Goal: Transaction & Acquisition: Purchase product/service

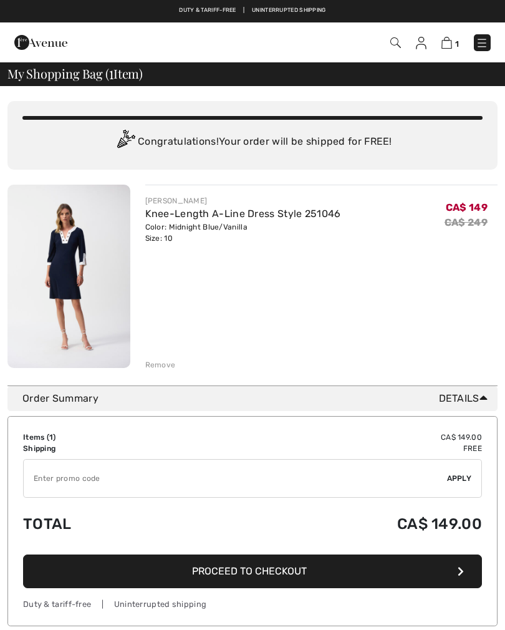
checkbox input "true"
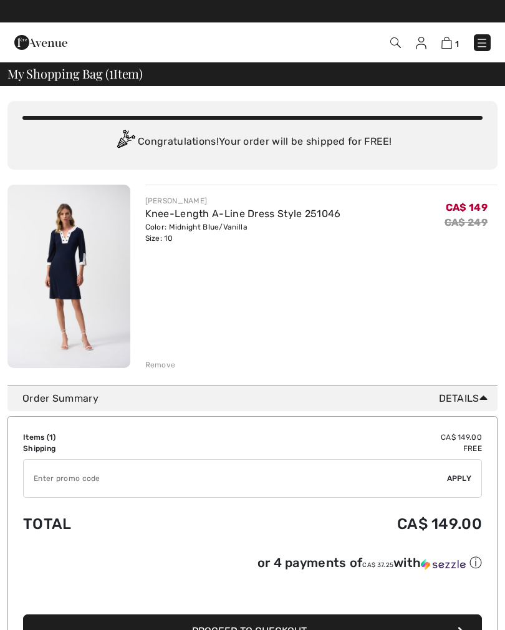
click at [30, 42] on img at bounding box center [40, 42] width 53 height 25
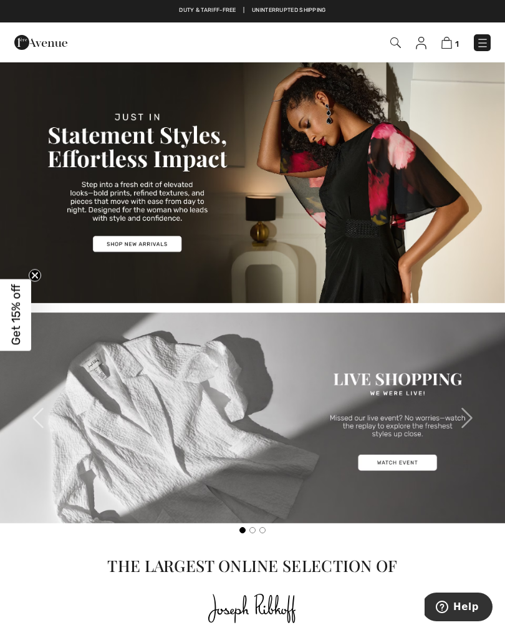
click at [480, 39] on img at bounding box center [482, 43] width 12 height 12
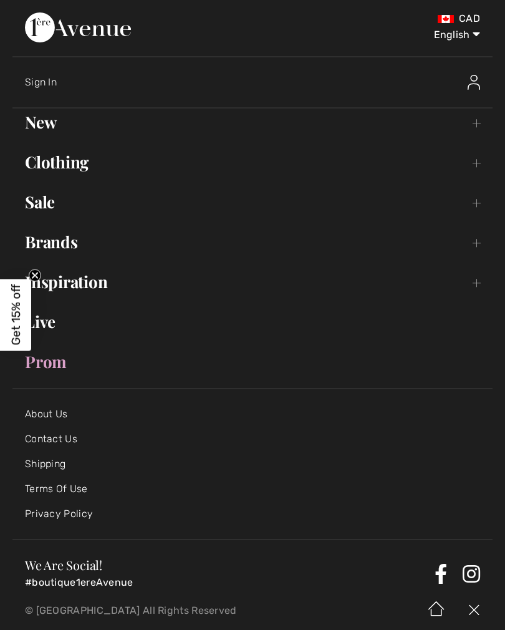
click at [42, 168] on link "Clothing Toggle submenu" at bounding box center [252, 161] width 480 height 27
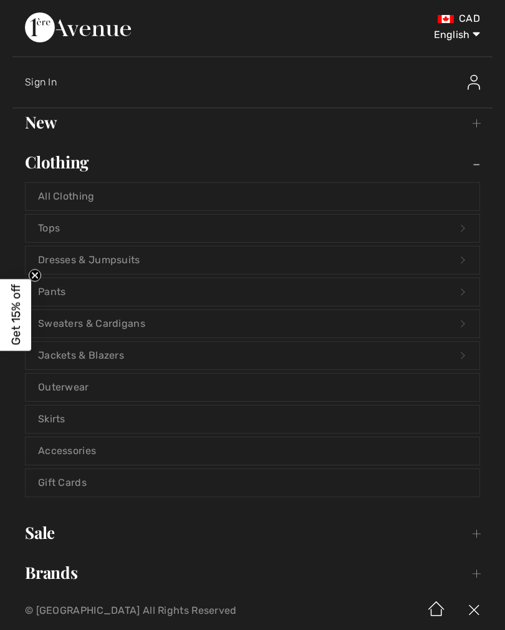
click at [93, 255] on link "Dresses & Jumpsuits Open submenu" at bounding box center [253, 259] width 454 height 27
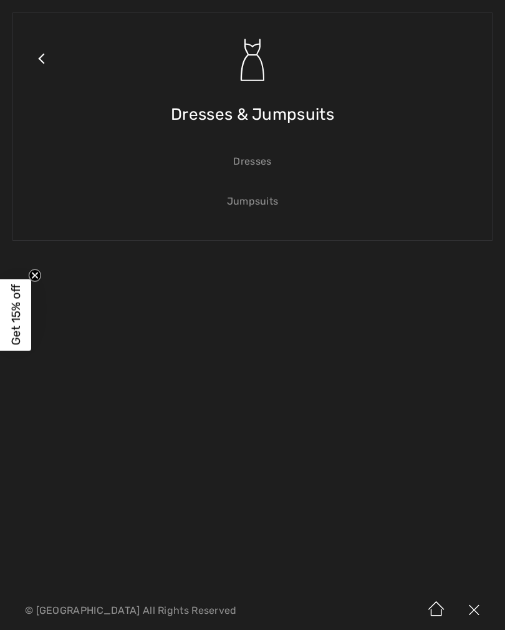
click at [252, 170] on link "Dresses" at bounding box center [253, 161] width 454 height 27
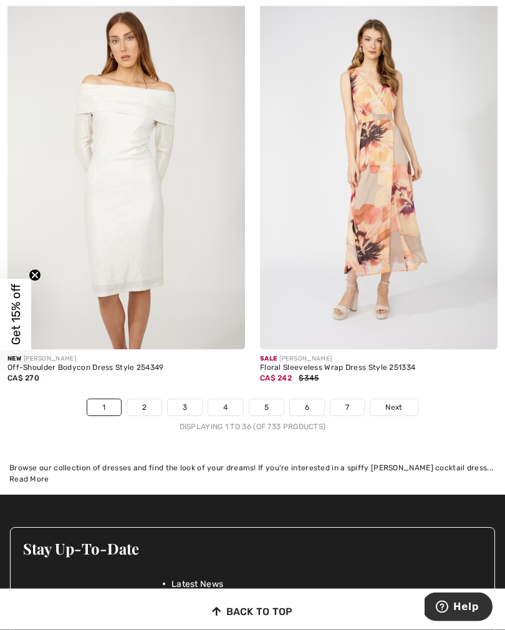
scroll to position [7397, 0]
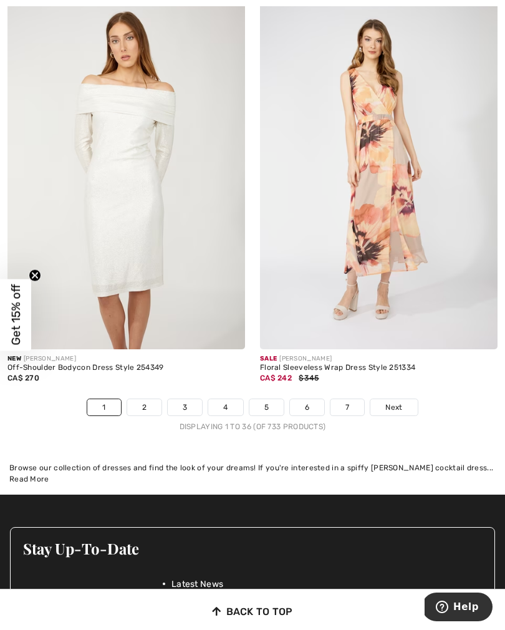
click at [393, 401] on span "Next" at bounding box center [393, 406] width 17 height 11
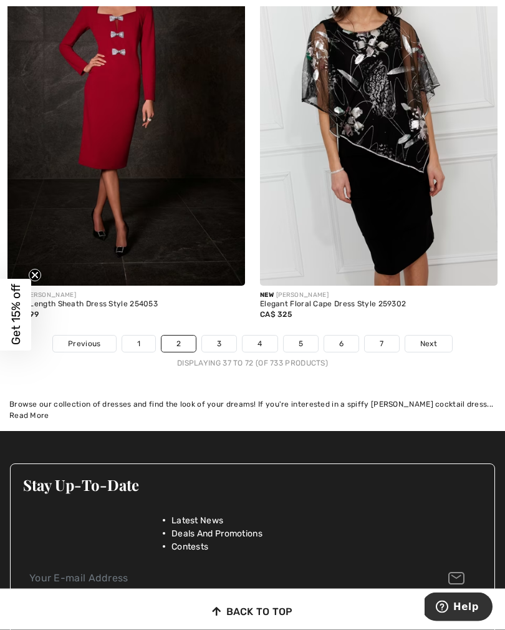
scroll to position [7461, 0]
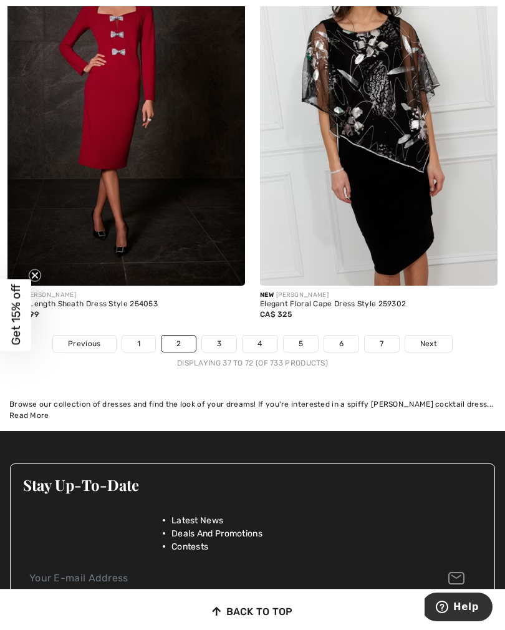
click at [421, 338] on span "Next" at bounding box center [428, 343] width 17 height 11
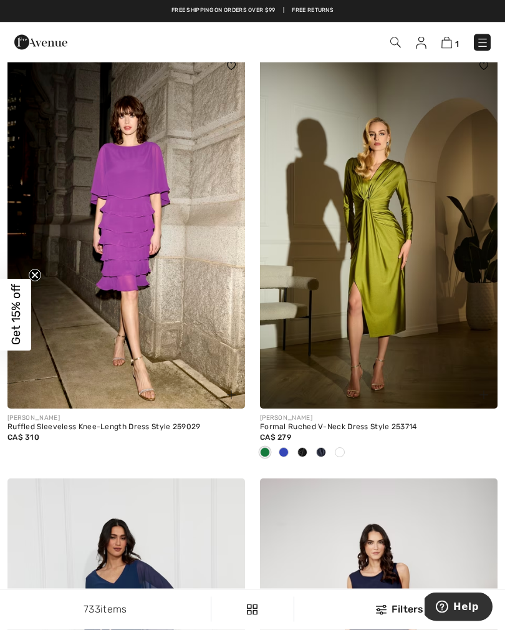
scroll to position [3426, 0]
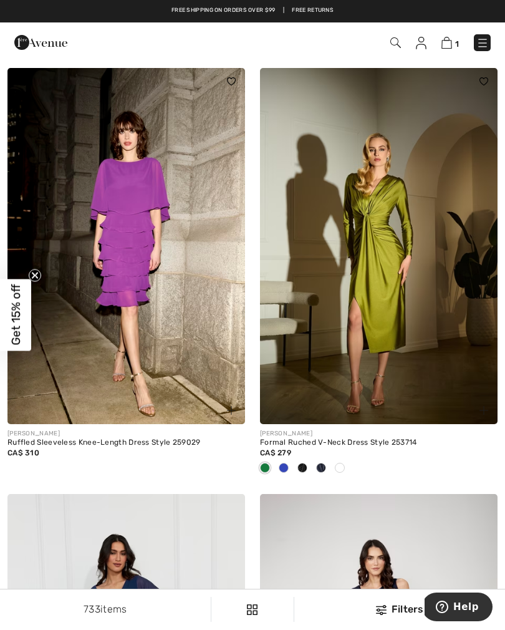
click at [280, 464] on span at bounding box center [284, 468] width 10 height 10
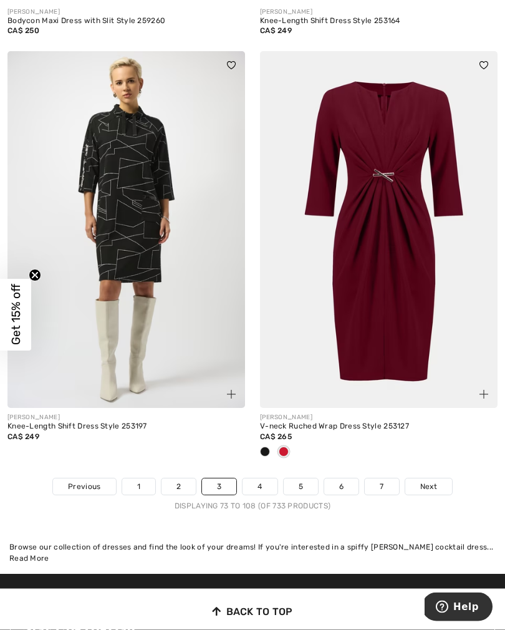
scroll to position [7400, 0]
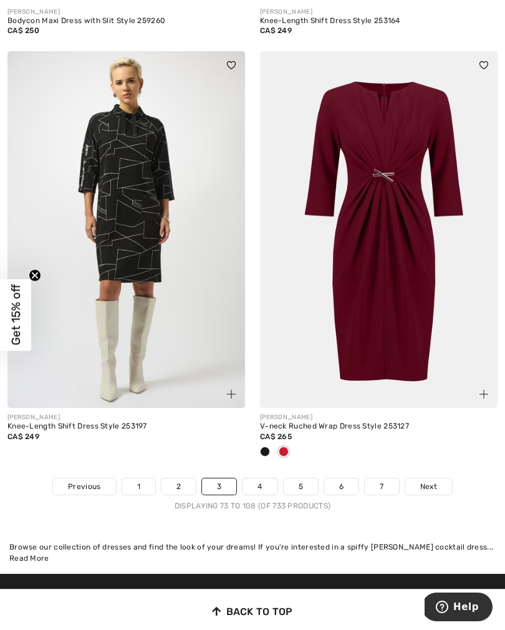
click at [255, 478] on link "4" at bounding box center [259, 486] width 34 height 16
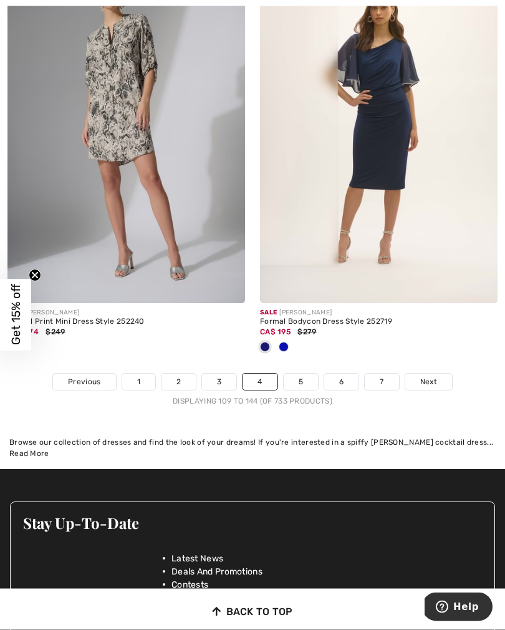
scroll to position [7443, 0]
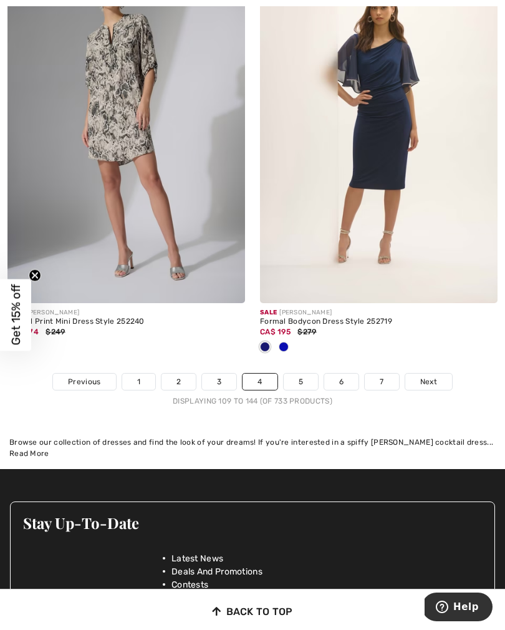
click at [305, 373] on link "5" at bounding box center [301, 381] width 34 height 16
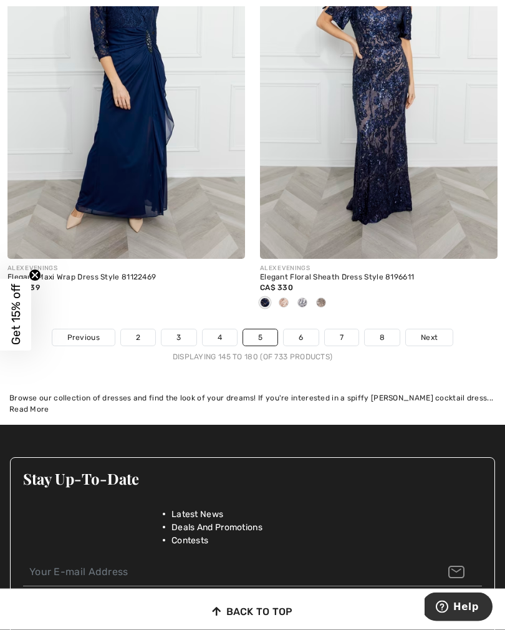
scroll to position [7526, 0]
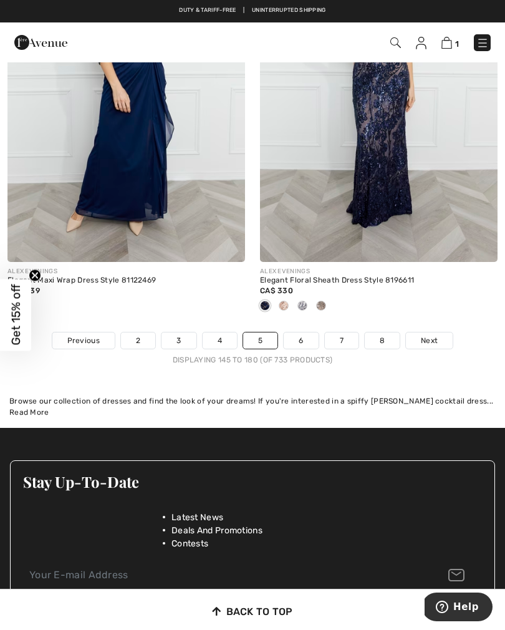
click at [297, 332] on link "6" at bounding box center [301, 340] width 34 height 16
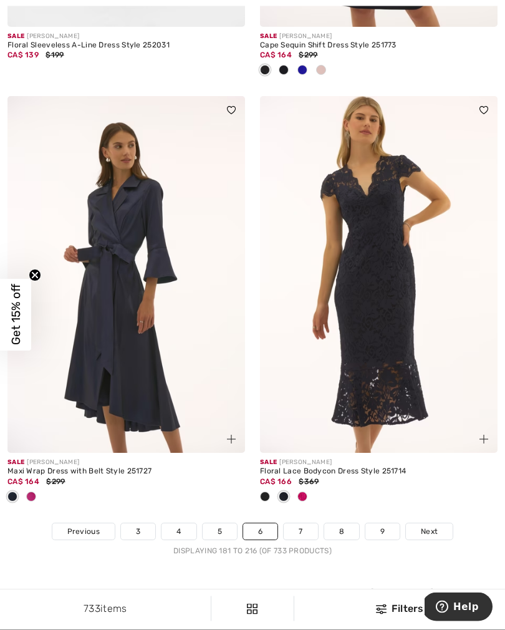
scroll to position [7445, 0]
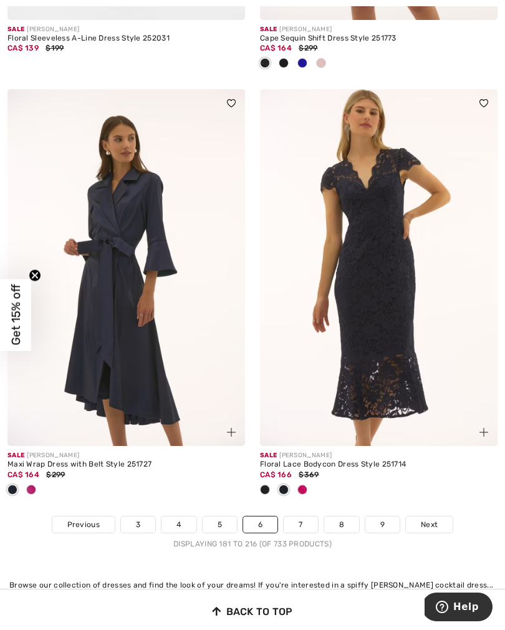
click at [301, 516] on link "7" at bounding box center [301, 524] width 34 height 16
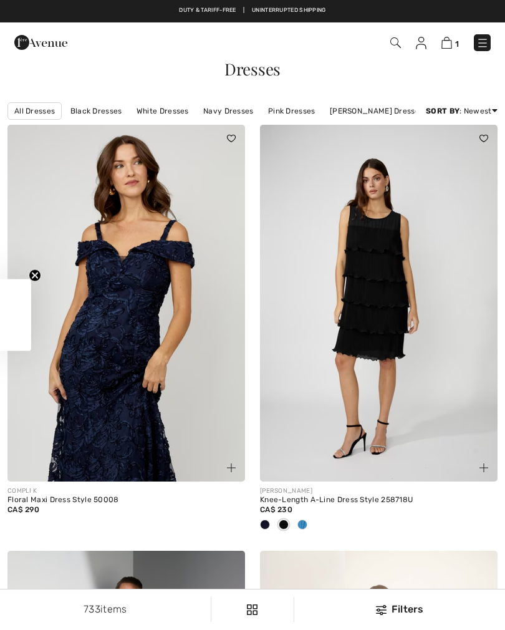
checkbox input "true"
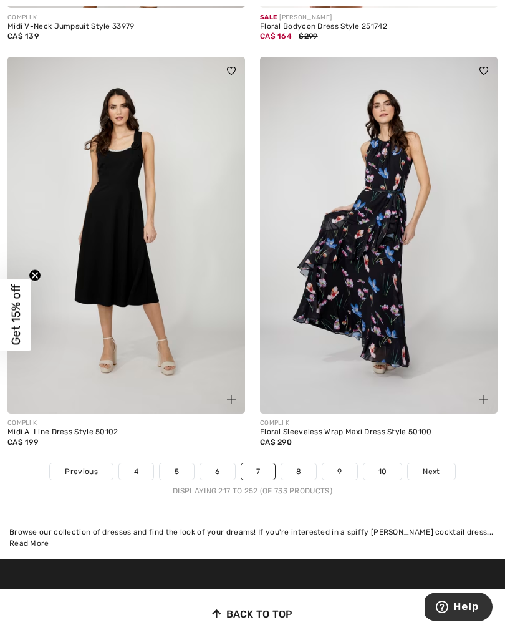
scroll to position [7375, 0]
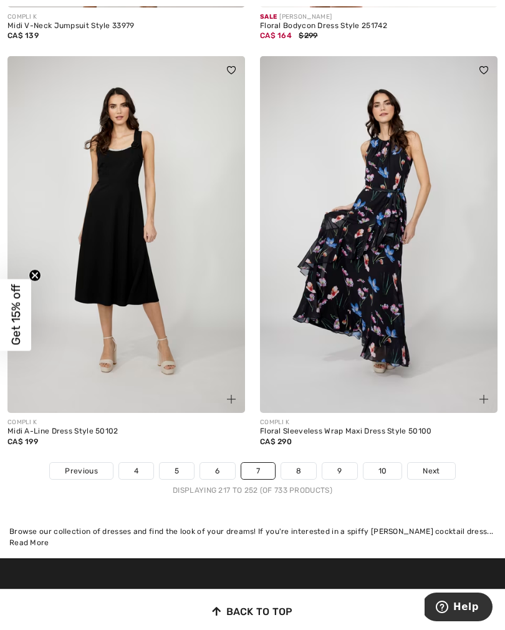
click at [302, 463] on link "8" at bounding box center [298, 471] width 35 height 16
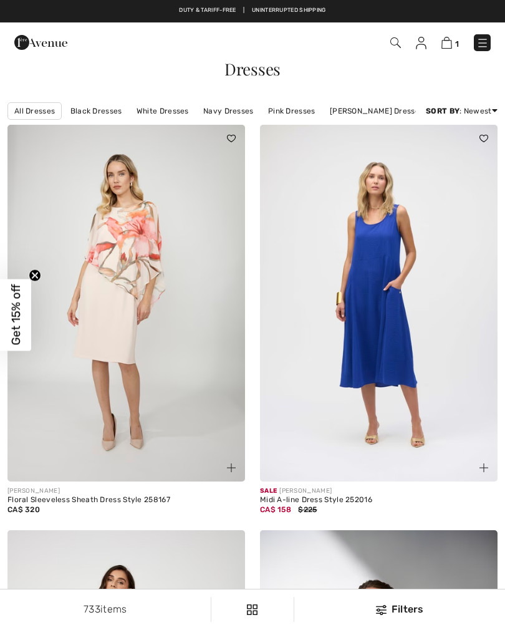
checkbox input "true"
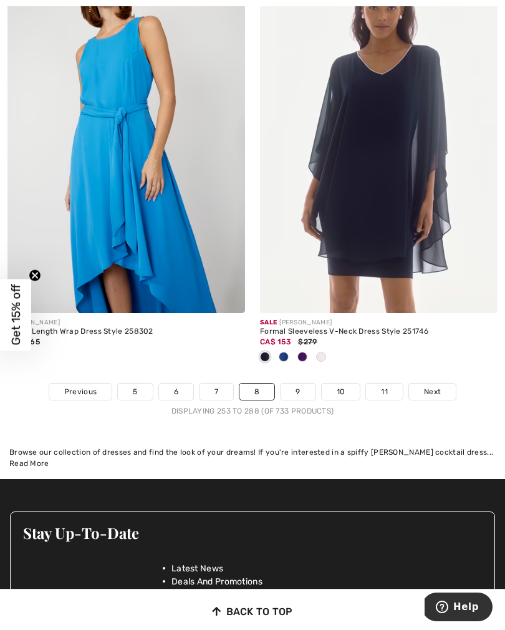
scroll to position [7397, 0]
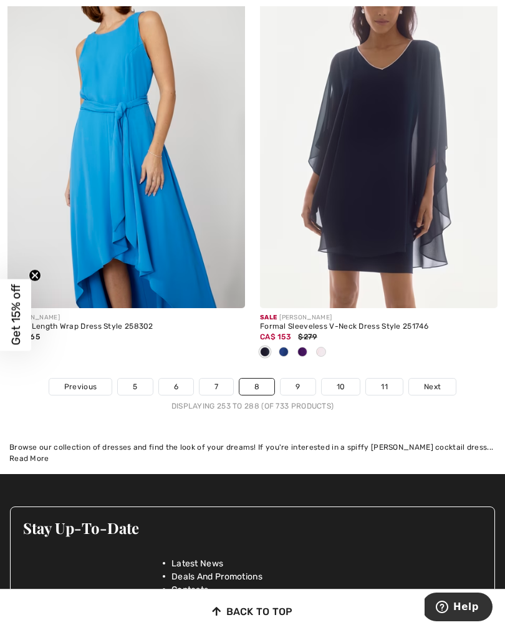
click at [298, 380] on link "9" at bounding box center [298, 386] width 34 height 16
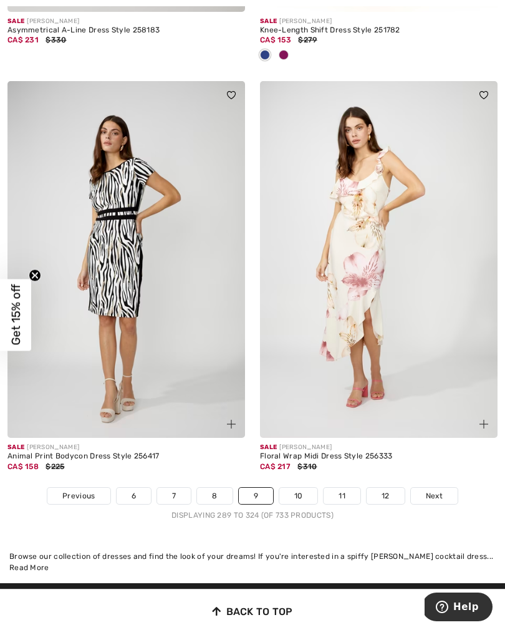
scroll to position [7400, 0]
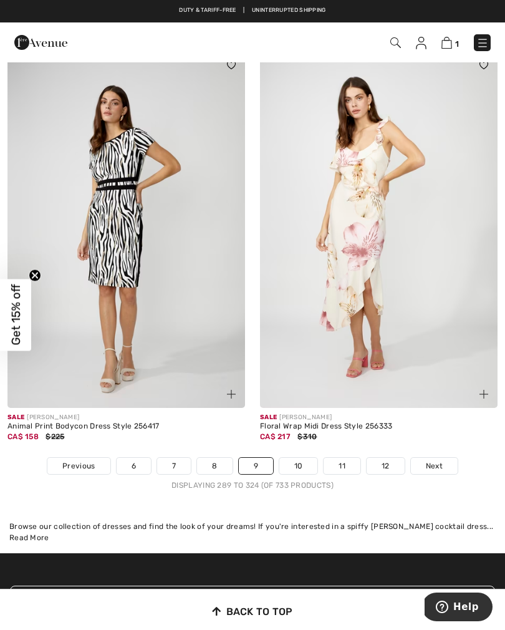
click at [295, 458] on link "10" at bounding box center [298, 466] width 39 height 16
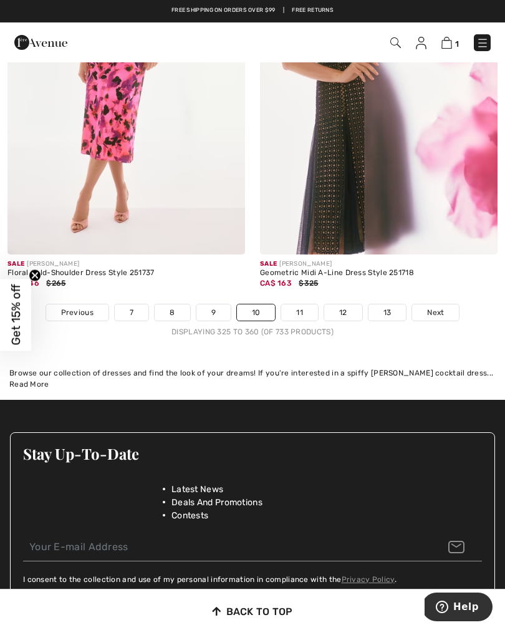
scroll to position [7443, 0]
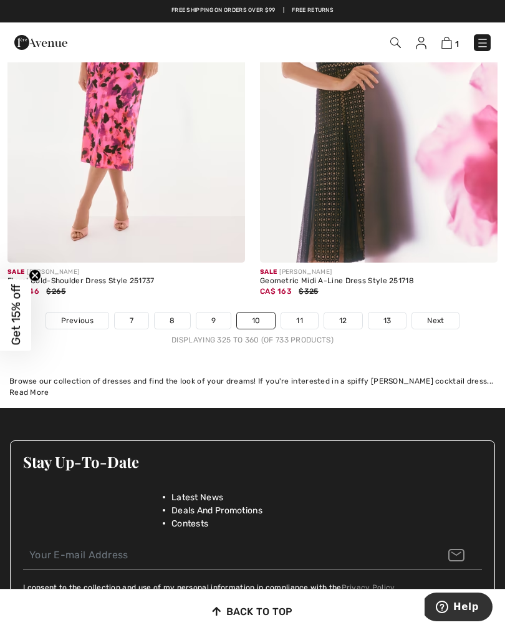
click at [300, 312] on link "11" at bounding box center [299, 320] width 37 height 16
click at [297, 312] on link "11" at bounding box center [299, 320] width 37 height 16
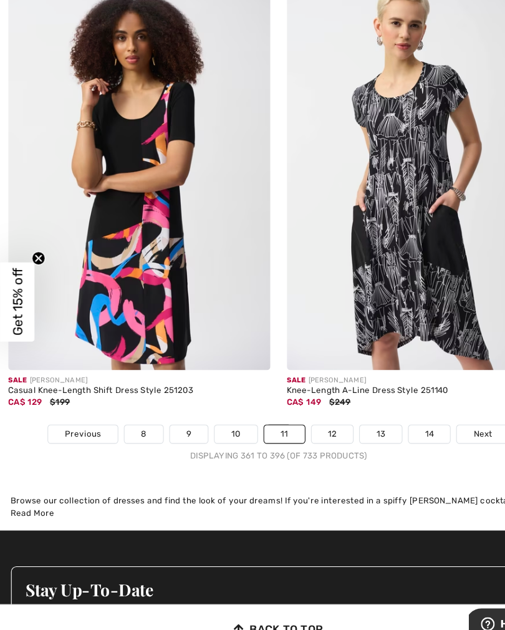
scroll to position [7490, 0]
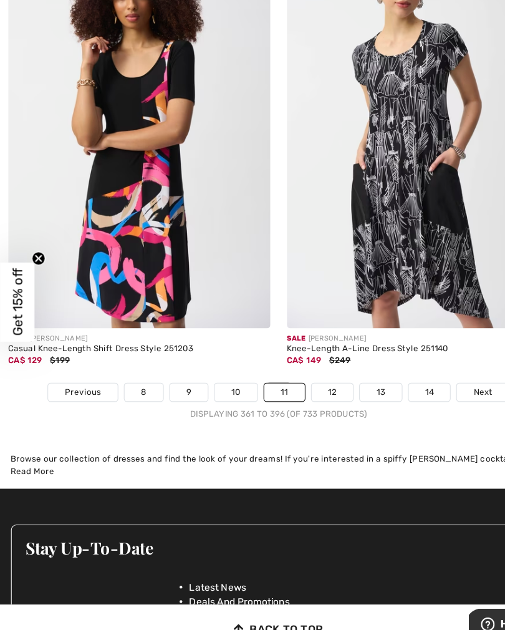
click at [297, 388] on link "12" at bounding box center [301, 396] width 38 height 16
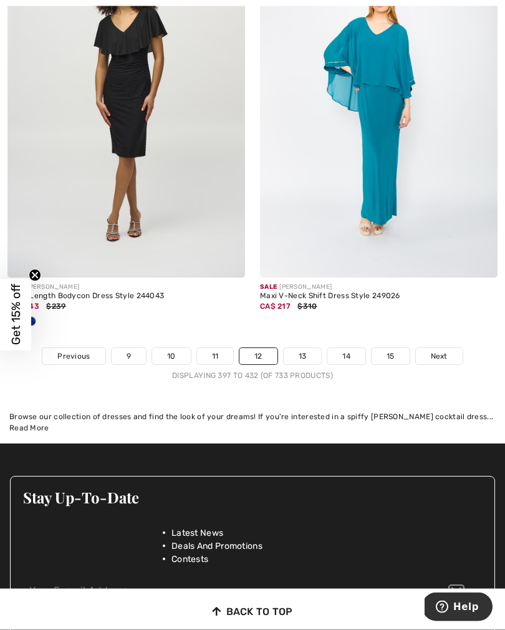
scroll to position [7469, 0]
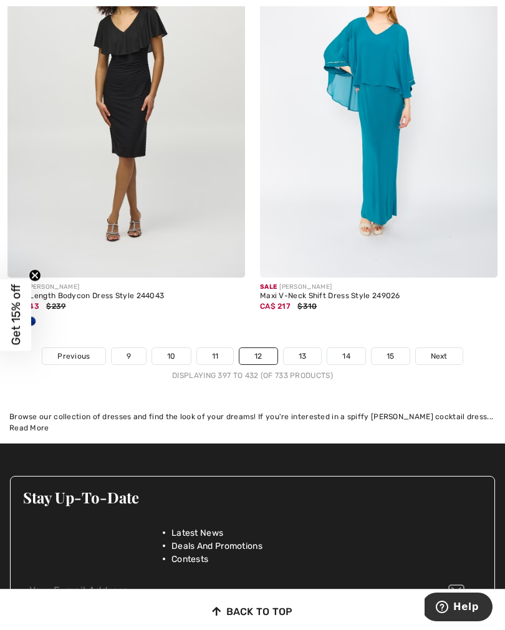
click at [300, 348] on link "13" at bounding box center [303, 356] width 38 height 16
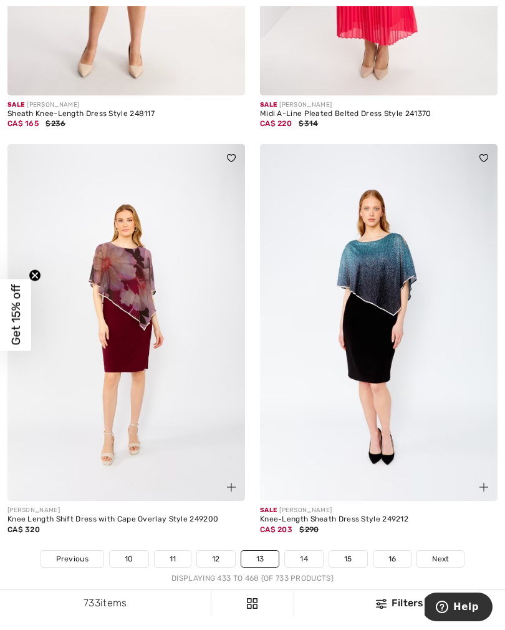
scroll to position [7519, 0]
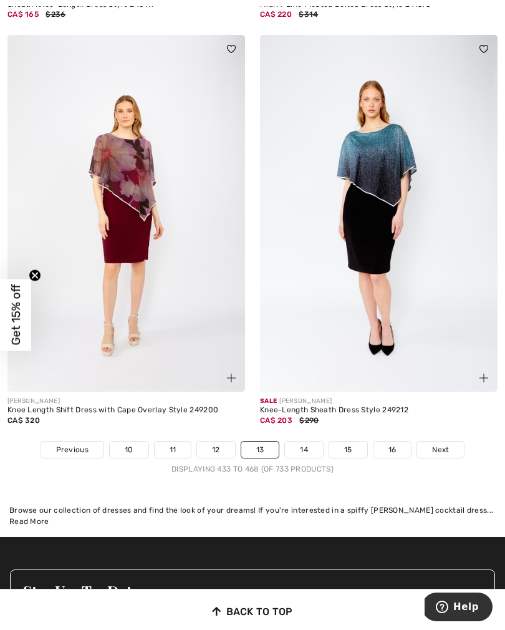
click at [312, 441] on link "14" at bounding box center [304, 449] width 38 height 16
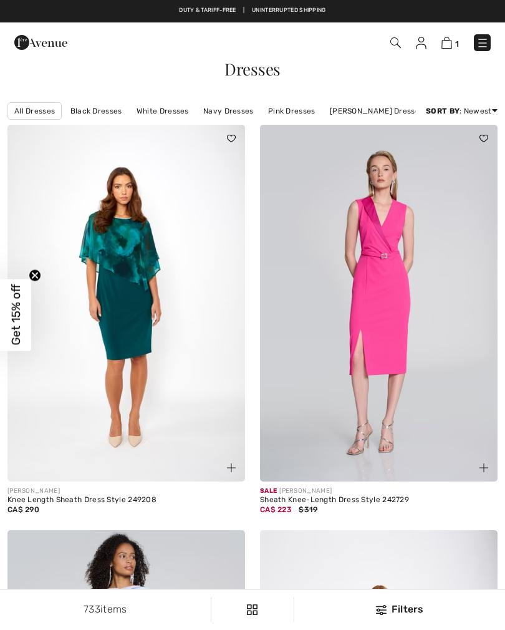
checkbox input "true"
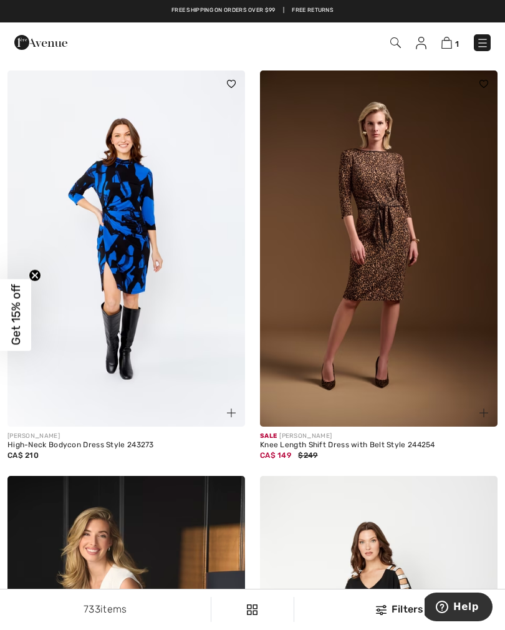
scroll to position [864, 0]
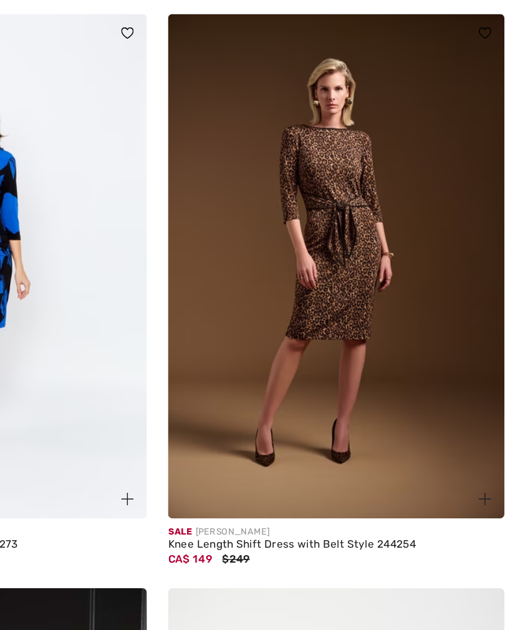
click at [260, 266] on img at bounding box center [378, 250] width 237 height 357
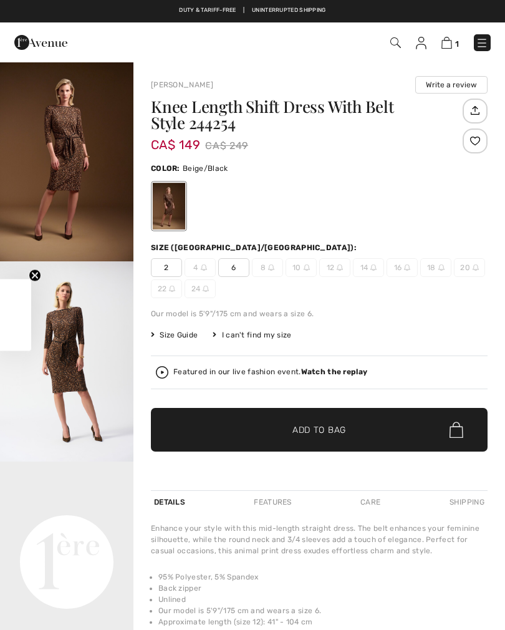
checkbox input "true"
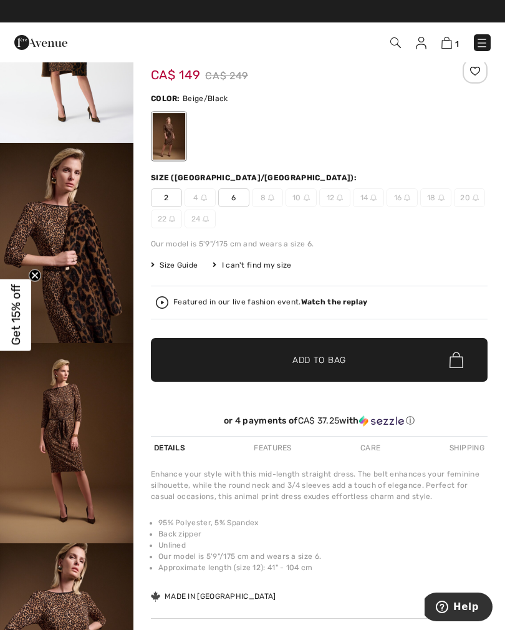
scroll to position [47, 0]
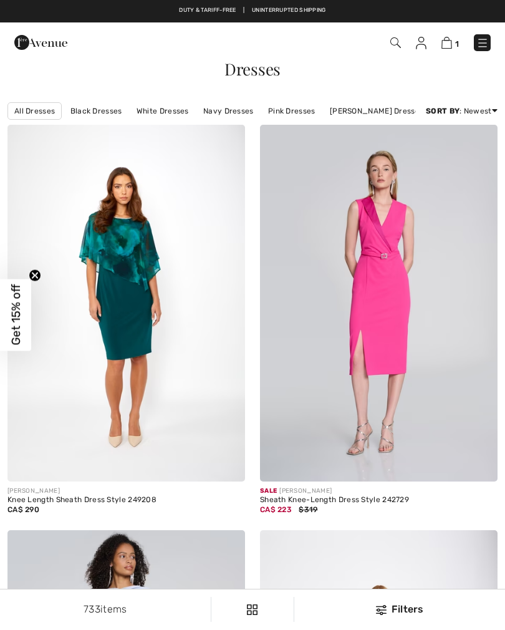
checkbox input "true"
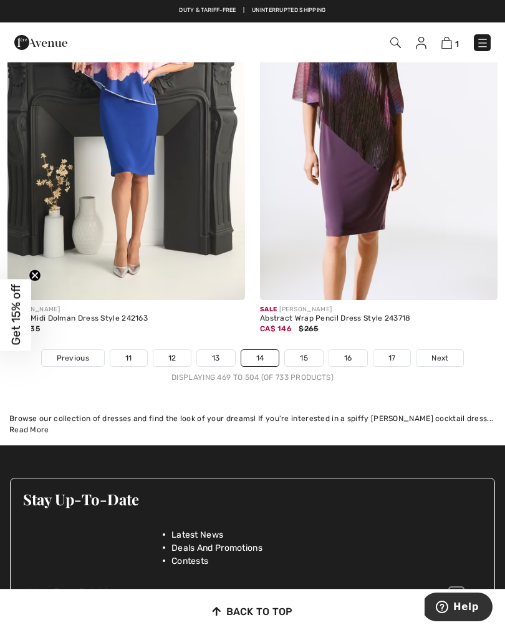
scroll to position [7478, 0]
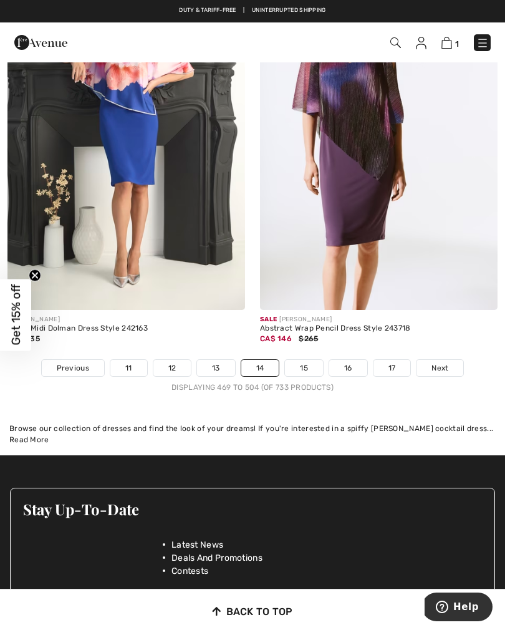
click at [312, 366] on link "15" at bounding box center [304, 368] width 38 height 16
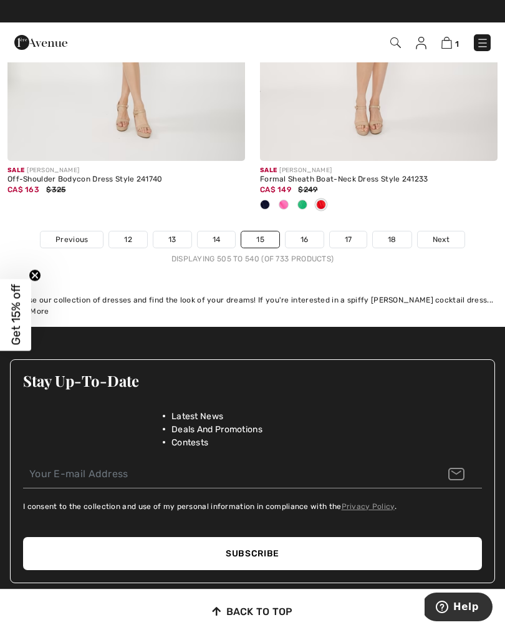
scroll to position [7649, 0]
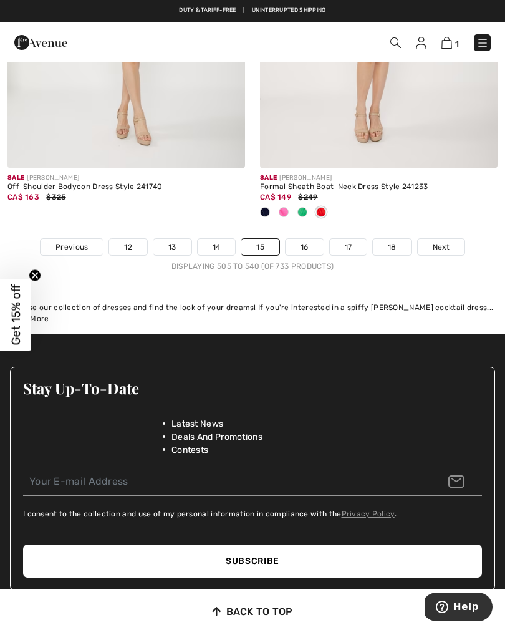
click at [301, 239] on link "16" at bounding box center [304, 247] width 38 height 16
click at [307, 239] on link "16" at bounding box center [304, 247] width 38 height 16
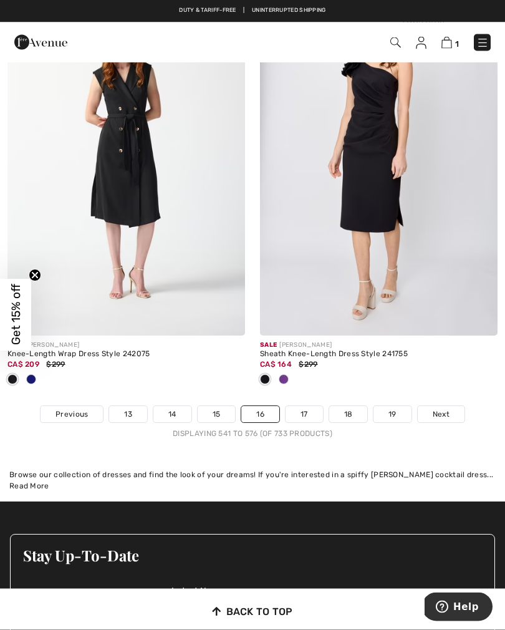
scroll to position [7555, 0]
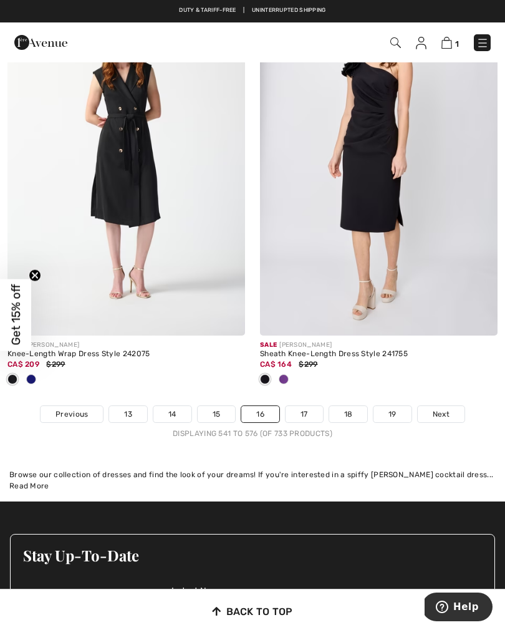
click at [299, 406] on link "17" at bounding box center [303, 414] width 37 height 16
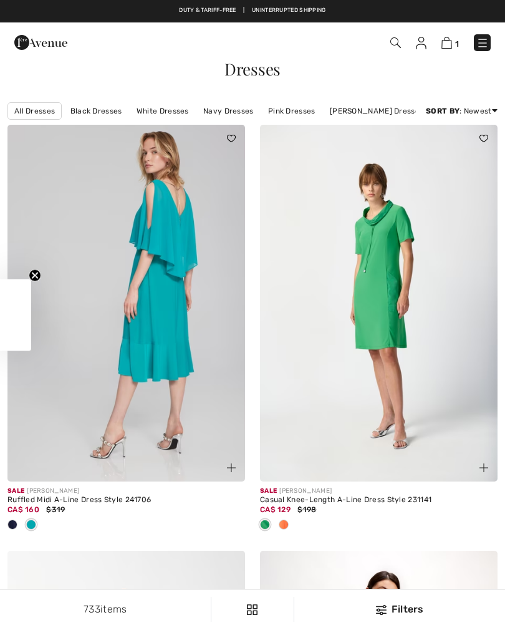
checkbox input "true"
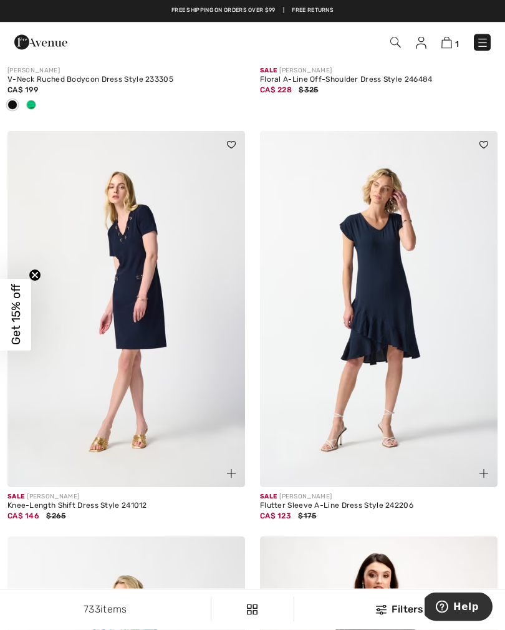
scroll to position [6551, 0]
click at [122, 318] on img at bounding box center [125, 309] width 237 height 357
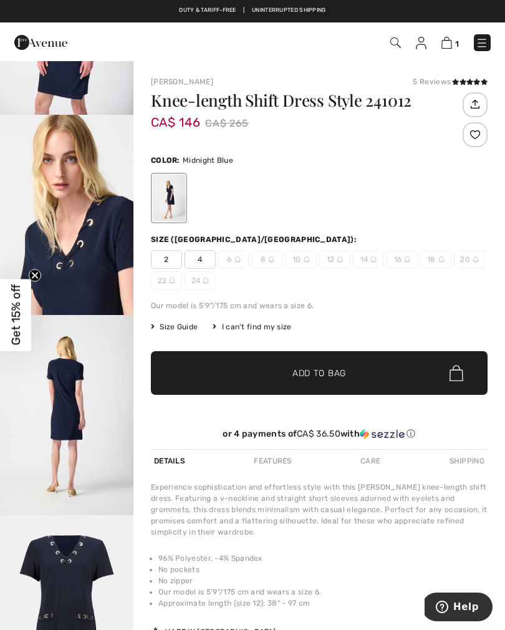
scroll to position [347, 0]
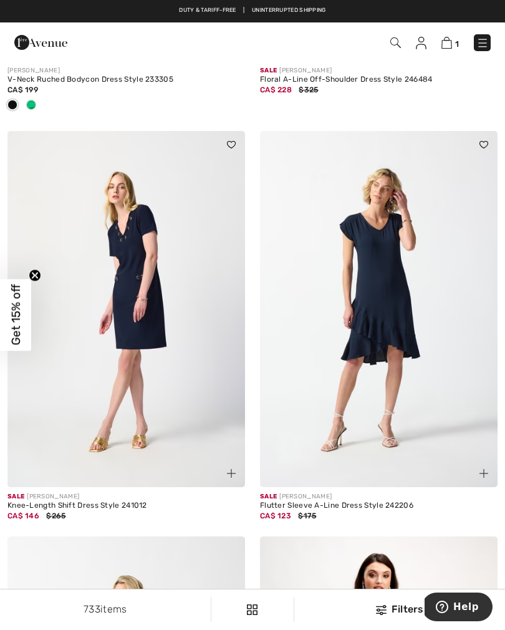
click at [350, 322] on img at bounding box center [378, 309] width 237 height 357
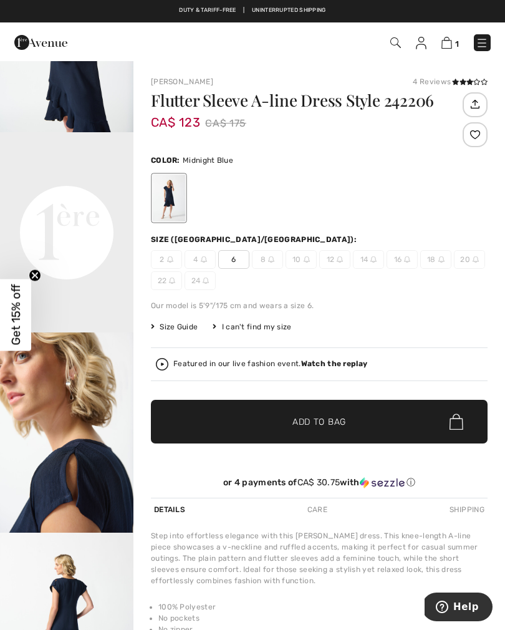
scroll to position [330, 0]
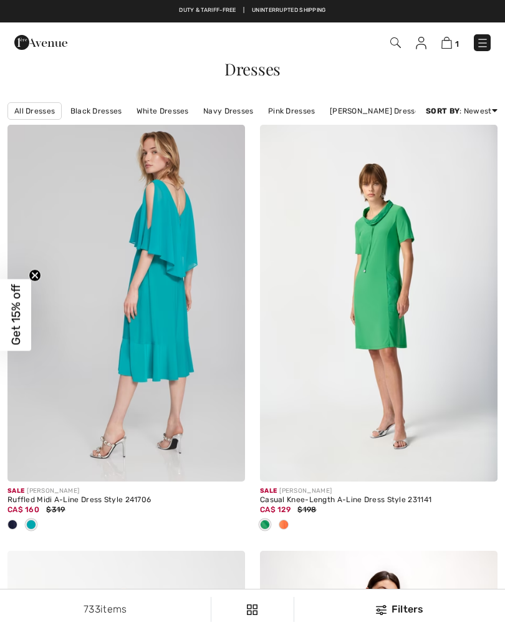
checkbox input "true"
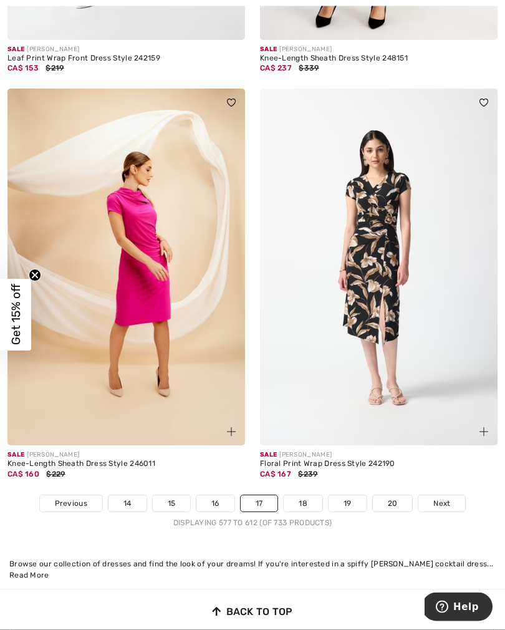
scroll to position [7404, 0]
click at [306, 495] on link "18" at bounding box center [303, 503] width 39 height 16
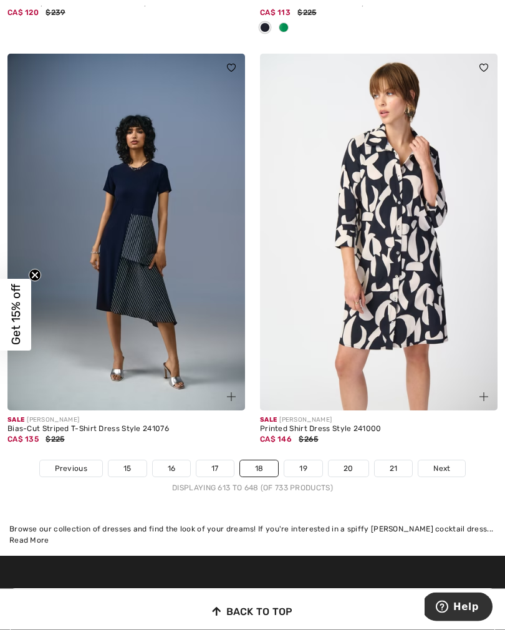
scroll to position [7398, 0]
click at [310, 460] on link "19" at bounding box center [303, 468] width 38 height 16
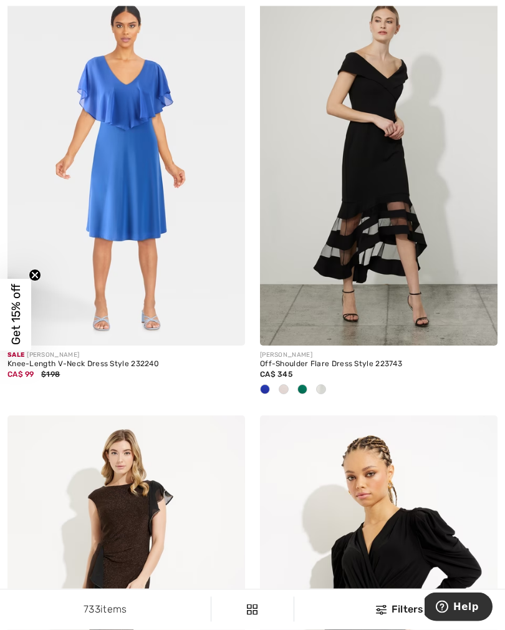
scroll to position [6673, 0]
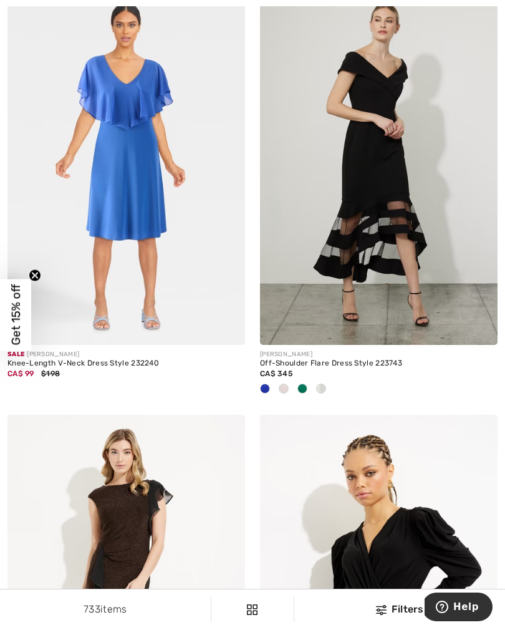
click at [338, 148] on img at bounding box center [378, 167] width 237 height 357
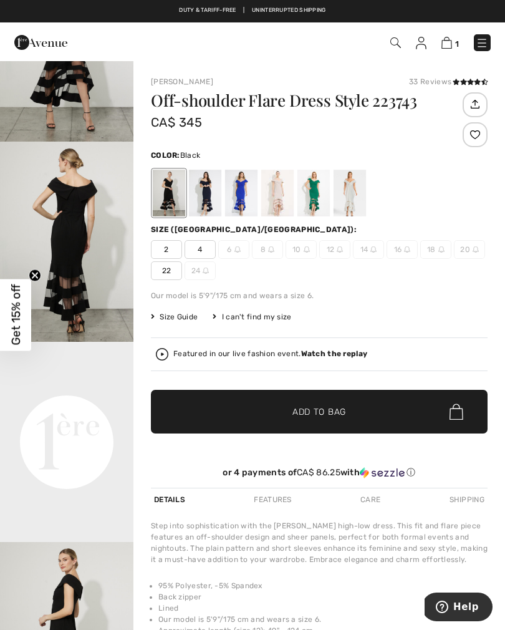
scroll to position [119, 0]
click at [197, 194] on div at bounding box center [205, 193] width 32 height 47
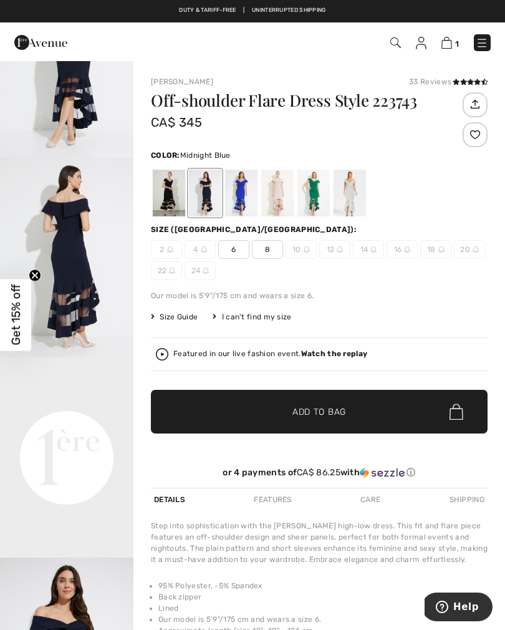
scroll to position [92, 0]
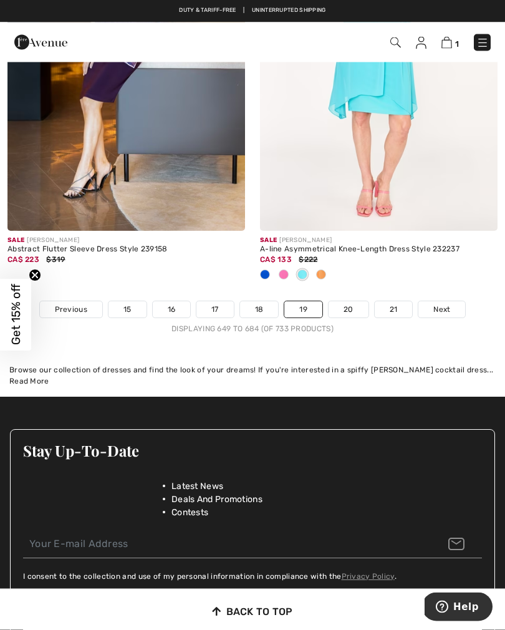
scroll to position [7618, 0]
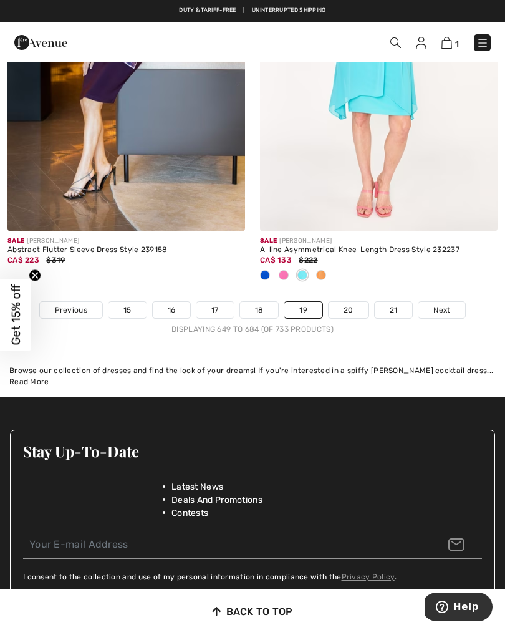
click at [345, 302] on link "20" at bounding box center [349, 310] width 40 height 16
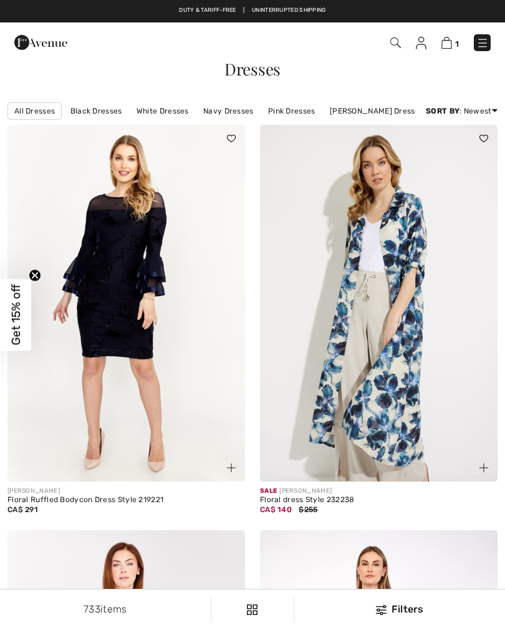
checkbox input "true"
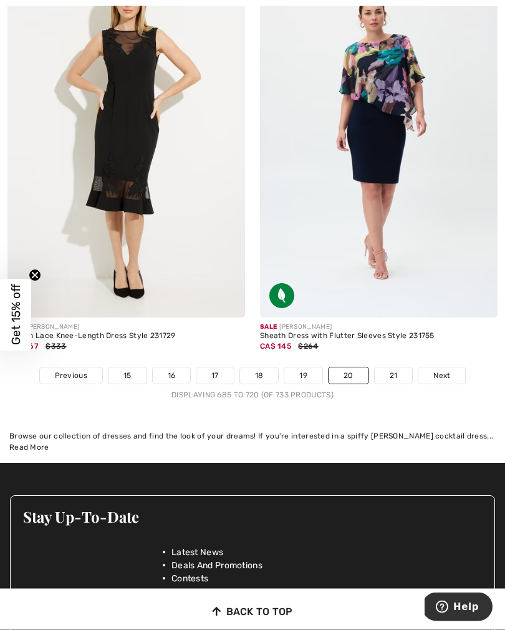
scroll to position [7450, 0]
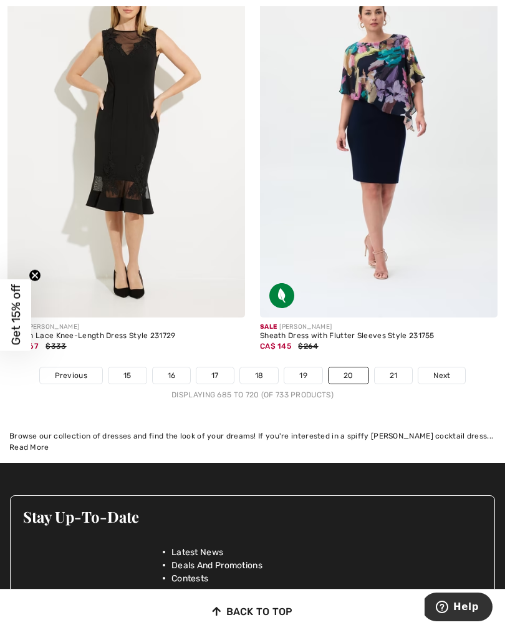
click at [395, 367] on link "21" at bounding box center [394, 375] width 38 height 16
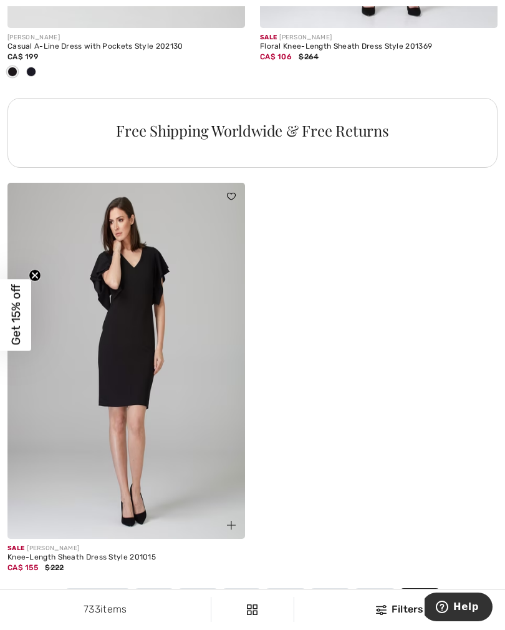
scroll to position [2520, 0]
